Goal: Task Accomplishment & Management: Complete application form

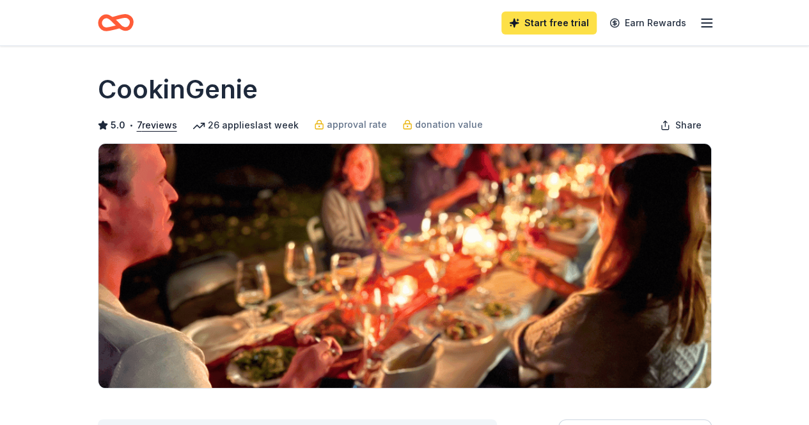
click at [546, 22] on link "Start free trial" at bounding box center [548, 23] width 95 height 23
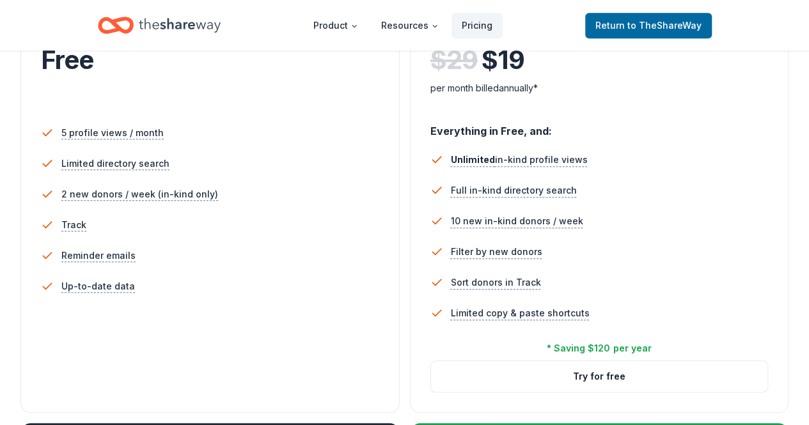
scroll to position [323, 0]
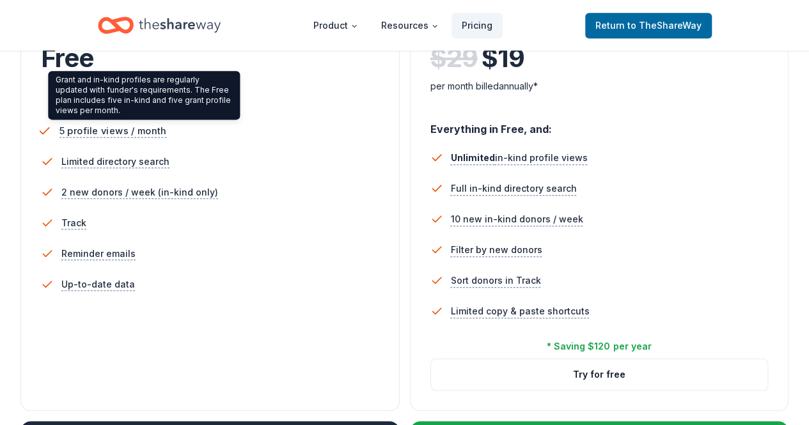
click at [111, 132] on span "5 profile views / month" at bounding box center [112, 131] width 107 height 16
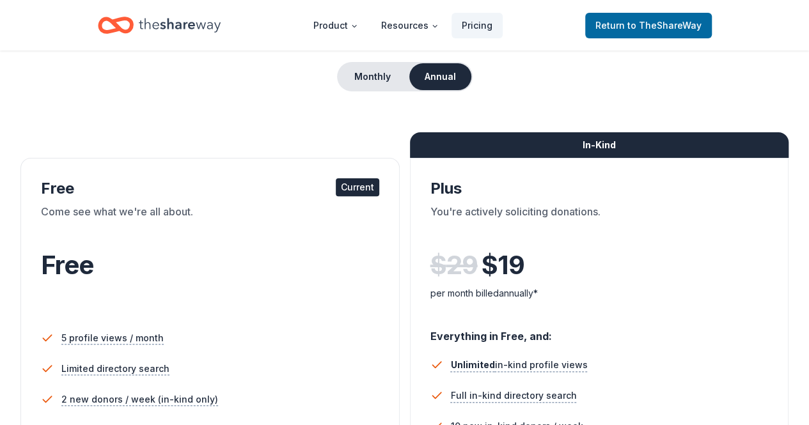
scroll to position [75, 0]
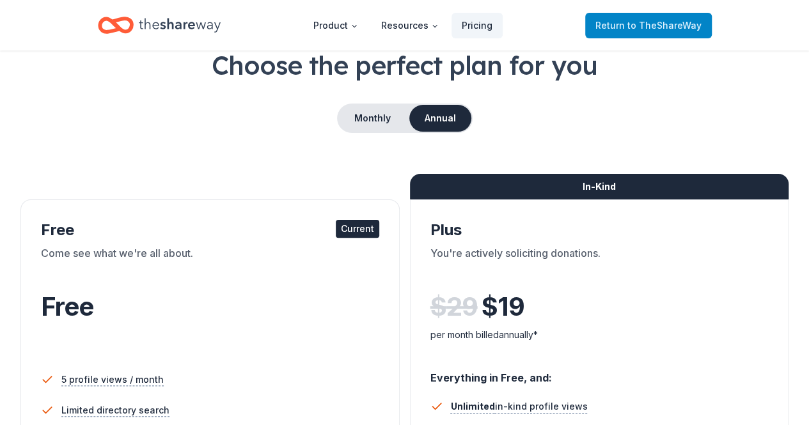
click at [680, 29] on span "to TheShareWay" at bounding box center [664, 25] width 74 height 11
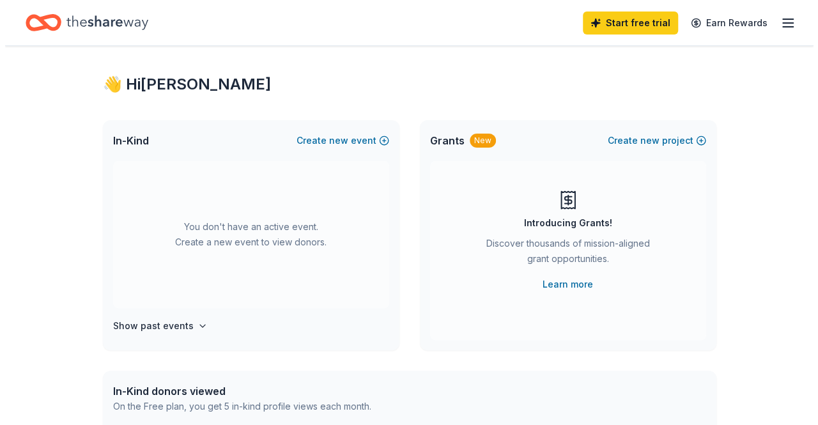
scroll to position [8, 0]
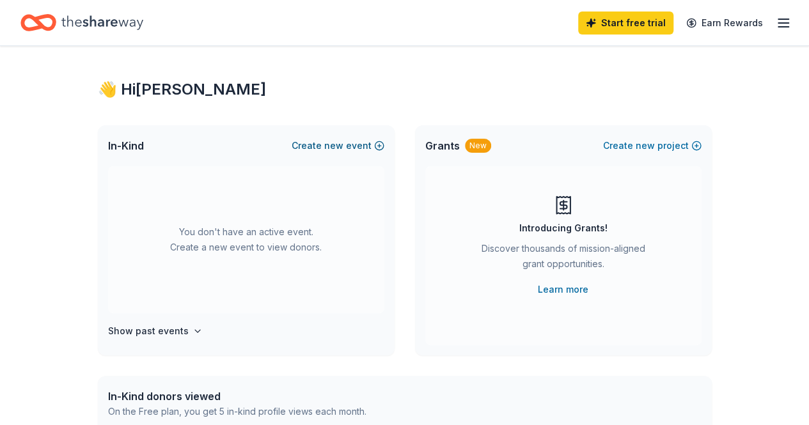
click at [329, 148] on span "new" at bounding box center [333, 145] width 19 height 15
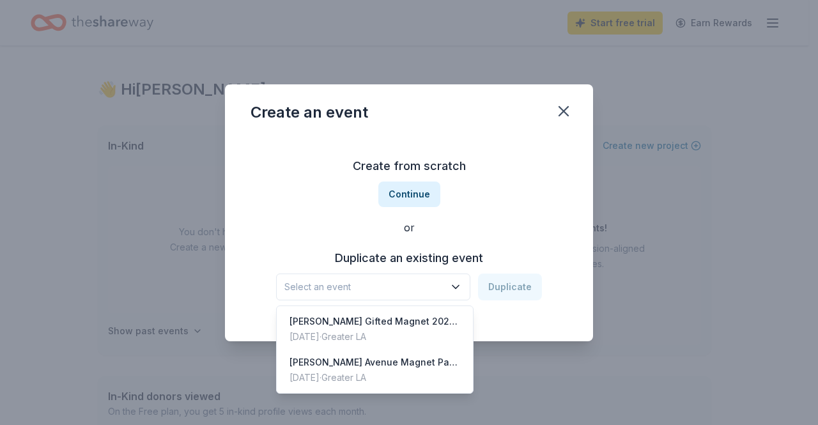
click at [459, 288] on icon "button" at bounding box center [456, 286] width 6 height 3
click at [420, 194] on div "Create from scratch Continue or Duplicate an existing event Select an event Dup…" at bounding box center [409, 228] width 317 height 185
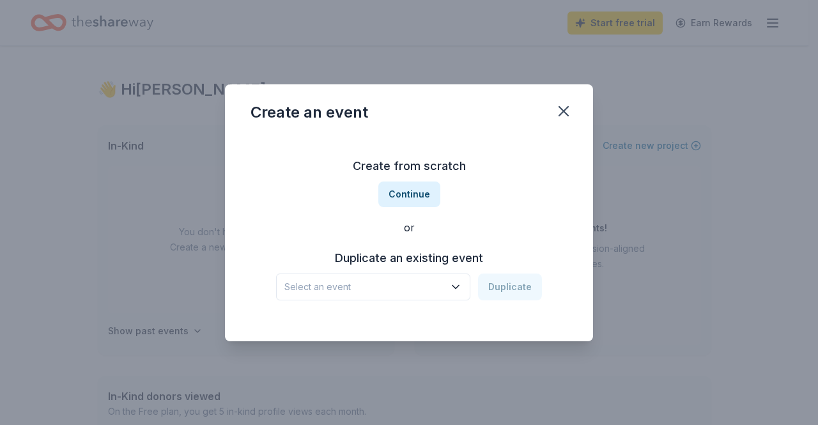
click at [420, 194] on button "Continue" at bounding box center [409, 195] width 62 height 26
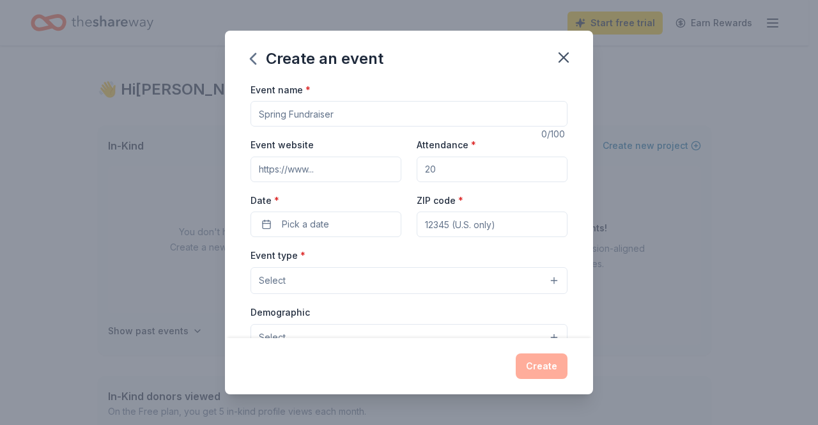
click at [357, 123] on input "Event name *" at bounding box center [409, 114] width 317 height 26
type input "Puzzle & Popcorn Palooza 2025"
click at [366, 171] on input "Event website" at bounding box center [326, 170] width 151 height 26
type input "[DOMAIN_NAME]"
click at [451, 173] on input "Attendance *" at bounding box center [492, 170] width 151 height 26
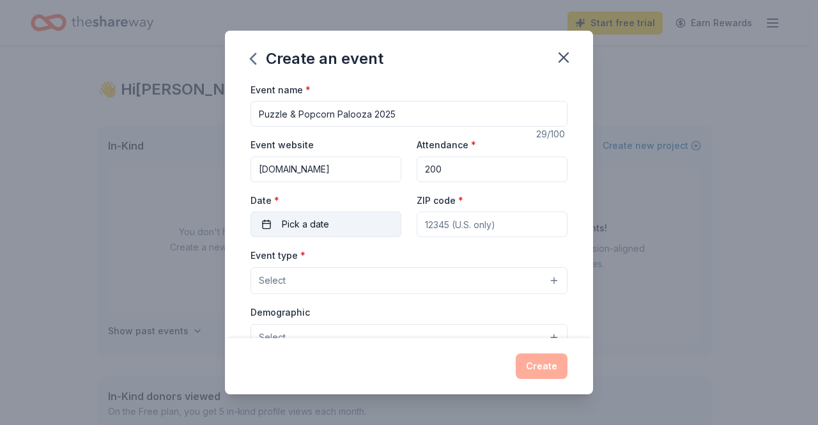
type input "200"
click at [359, 224] on button "Pick a date" at bounding box center [326, 225] width 151 height 26
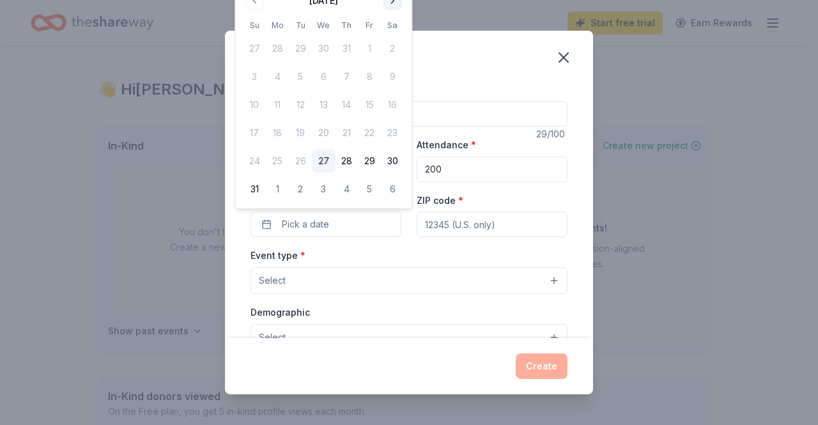
click at [397, 4] on button "Go to next month" at bounding box center [392, 1] width 18 height 18
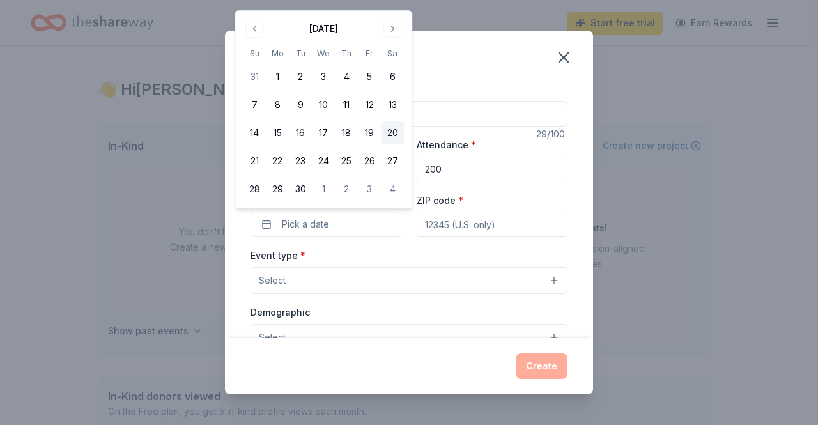
click at [391, 132] on button "20" at bounding box center [392, 132] width 23 height 23
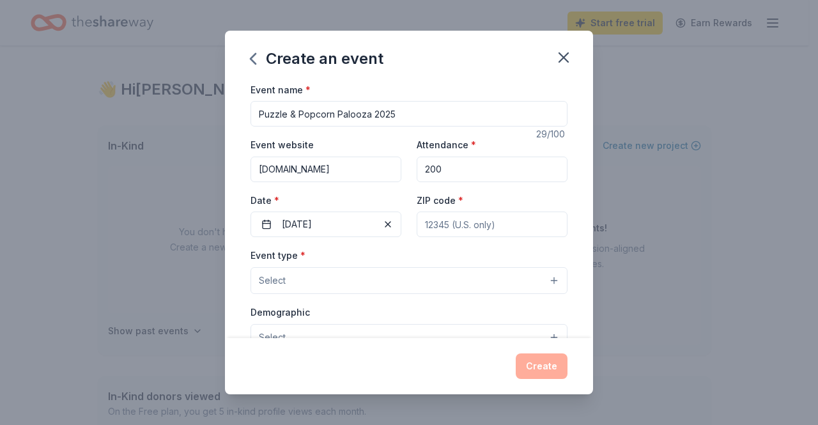
click at [501, 224] on input "ZIP code *" at bounding box center [492, 225] width 151 height 26
type input "91411"
click at [469, 287] on button "Select" at bounding box center [409, 280] width 317 height 27
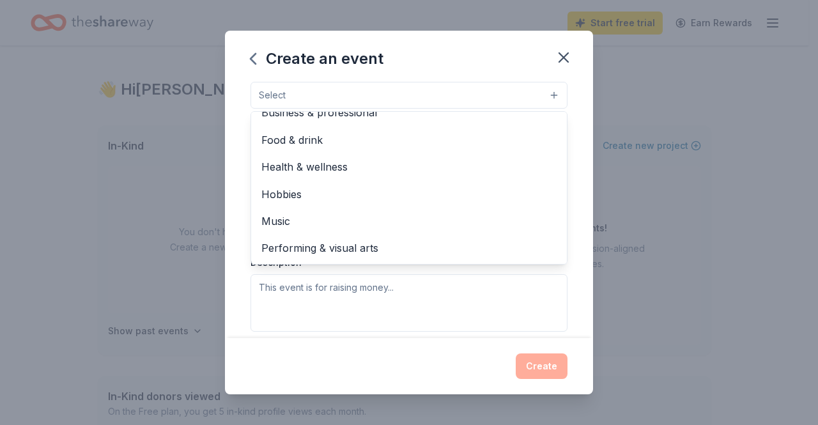
scroll to position [0, 0]
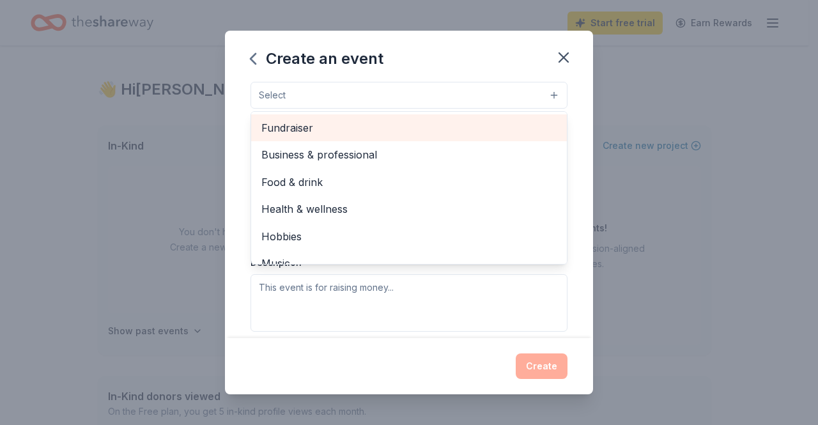
click at [322, 126] on span "Fundraiser" at bounding box center [408, 128] width 295 height 17
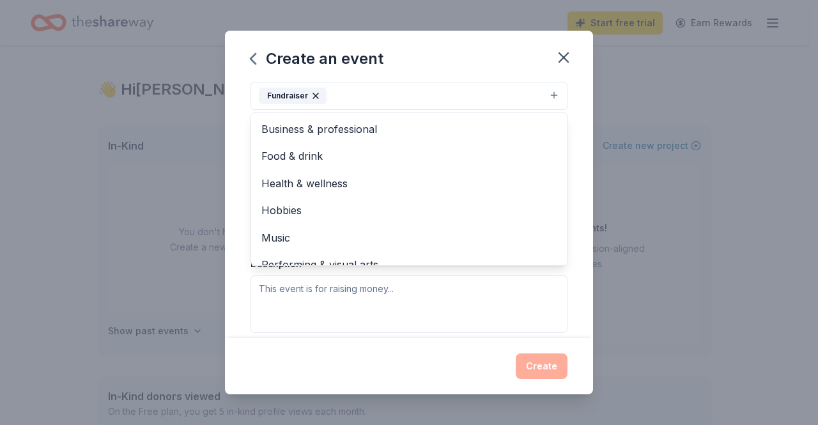
click at [570, 261] on div "Event name * Puzzle & Popcorn Palooza 2025 29 /100 Event website [DOMAIN_NAME] …" at bounding box center [409, 210] width 368 height 257
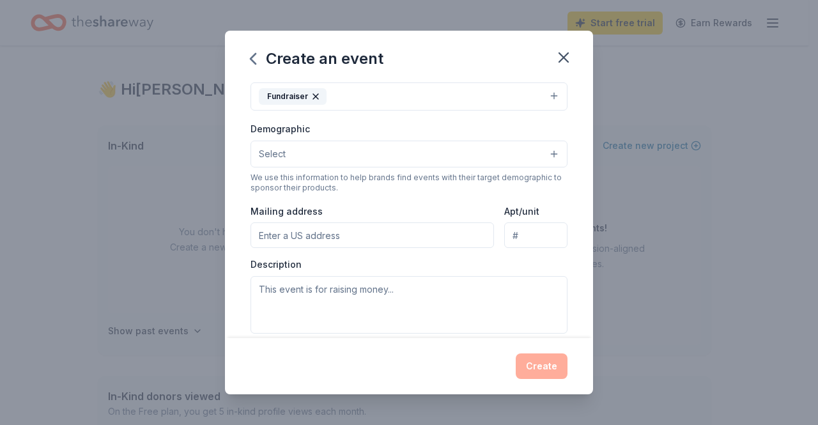
click at [546, 149] on button "Select" at bounding box center [409, 154] width 317 height 27
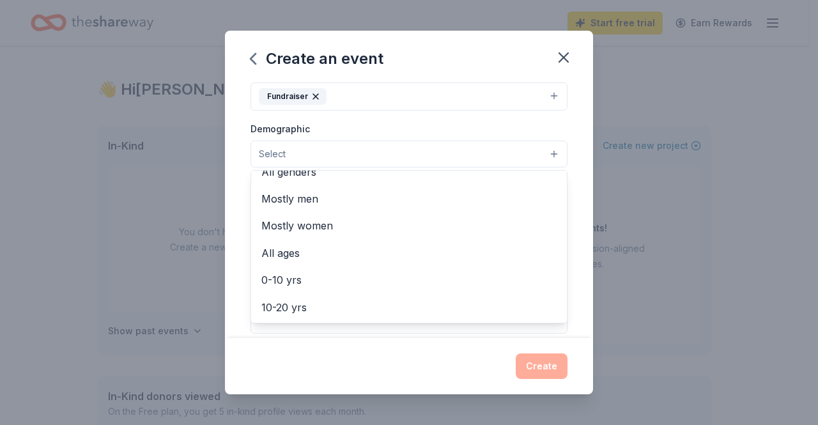
scroll to position [0, 0]
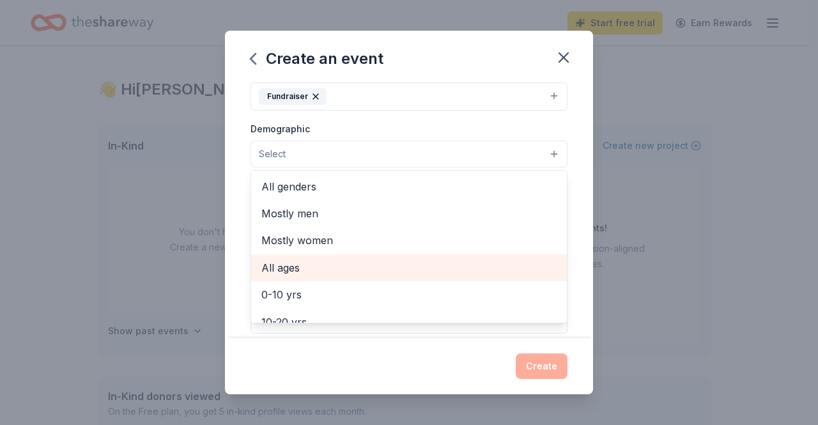
click at [293, 265] on span "All ages" at bounding box center [408, 267] width 295 height 17
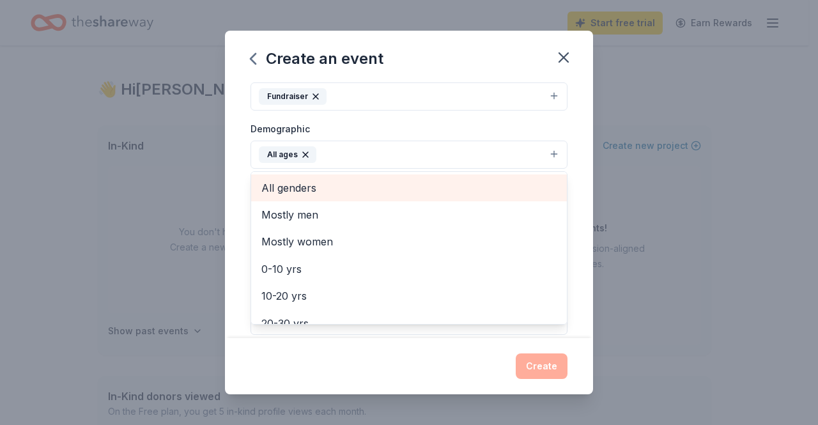
click at [293, 189] on span "All genders" at bounding box center [408, 188] width 295 height 17
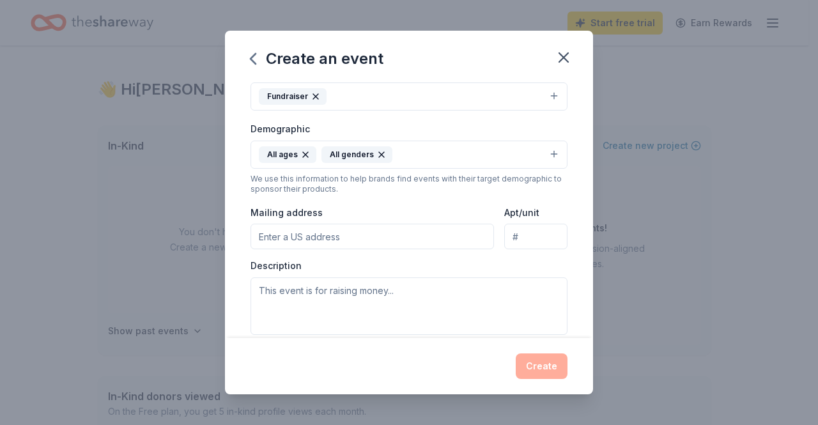
click at [414, 233] on input "Mailing address" at bounding box center [373, 237] width 244 height 26
type input "[STREET_ADDRESS][PERSON_NAME]"
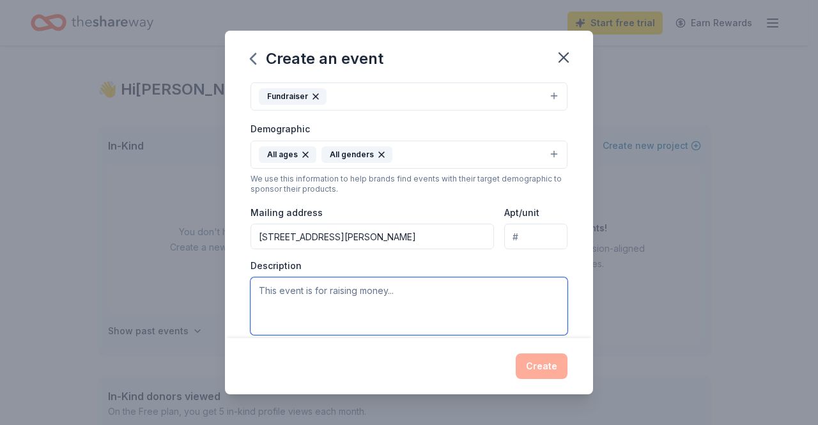
click at [367, 290] on textarea at bounding box center [409, 306] width 317 height 58
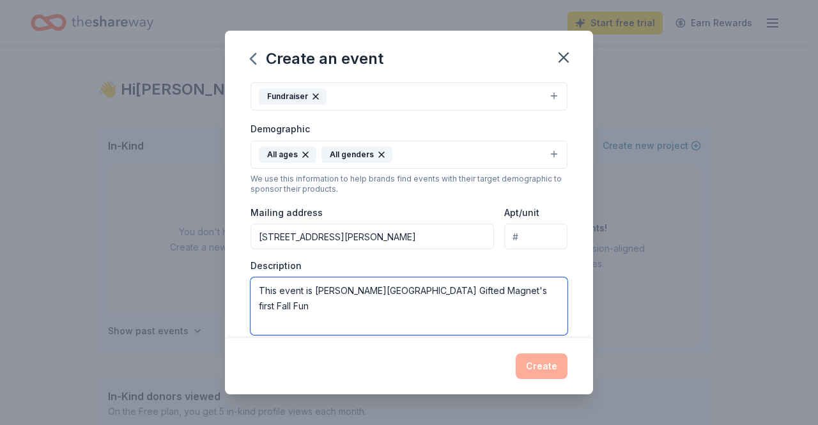
type textarea "This event is [PERSON_NAME][GEOGRAPHIC_DATA] Gifted Magnet's first Fall Fun"
